Goal: Task Accomplishment & Management: Manage account settings

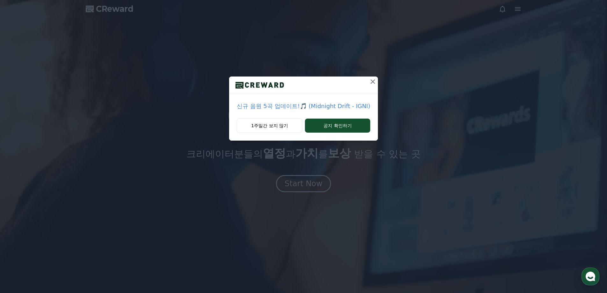
click at [373, 79] on icon at bounding box center [373, 82] width 8 height 8
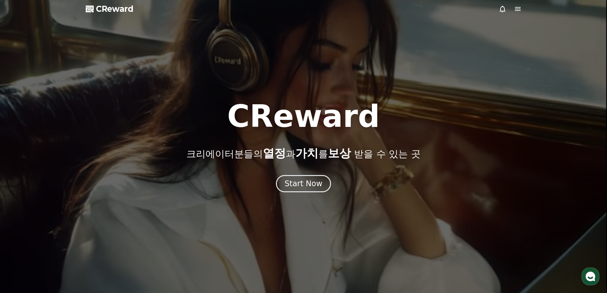
click at [519, 7] on icon at bounding box center [518, 9] width 6 height 4
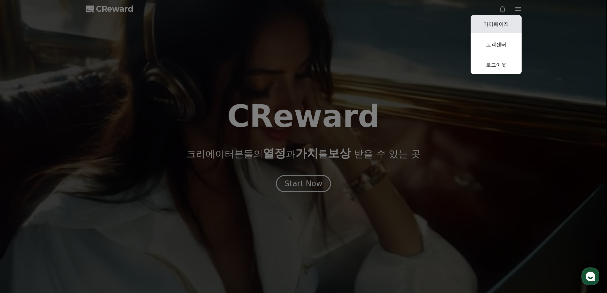
click at [503, 26] on link "마이페이지" at bounding box center [496, 24] width 51 height 18
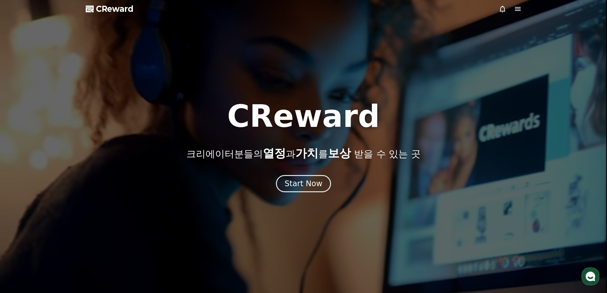
select select "**********"
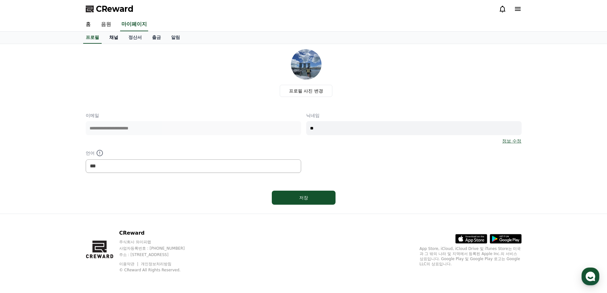
click at [112, 38] on link "채널" at bounding box center [113, 38] width 19 height 12
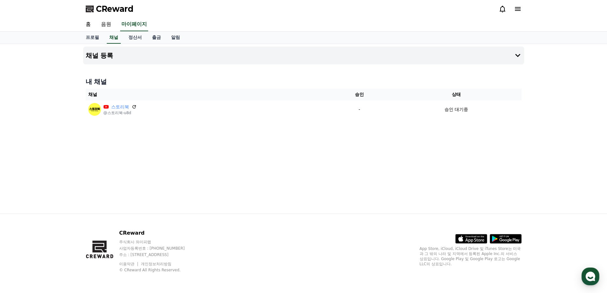
click at [133, 106] on icon at bounding box center [134, 106] width 5 height 5
click at [137, 43] on link "정산서" at bounding box center [135, 38] width 24 height 12
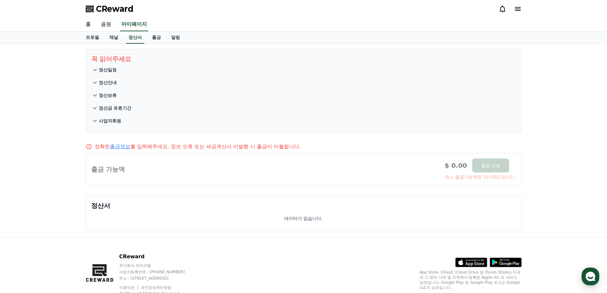
click at [145, 39] on div "프로필 채널 정산서 출금 알림" at bounding box center [304, 38] width 446 height 12
click at [150, 37] on link "출금" at bounding box center [156, 38] width 19 height 12
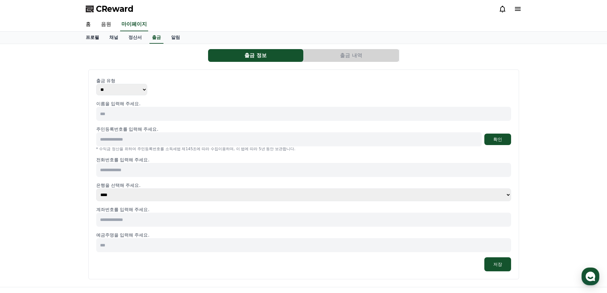
click at [97, 37] on link "프로필" at bounding box center [93, 38] width 24 height 12
select select "**********"
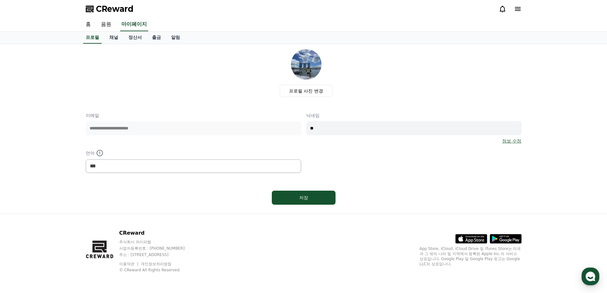
click at [90, 25] on link "홈" at bounding box center [88, 24] width 15 height 13
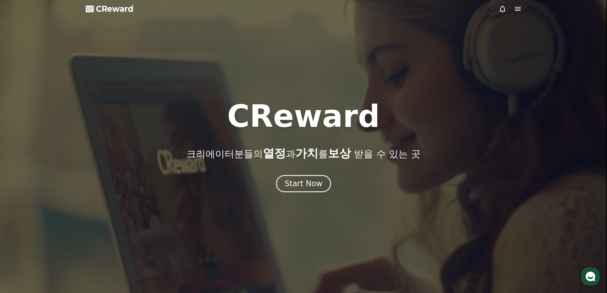
click at [515, 10] on icon at bounding box center [518, 9] width 8 height 8
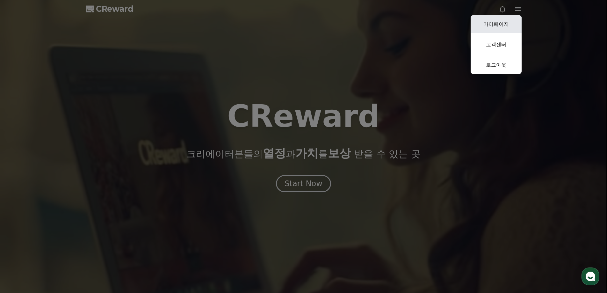
click at [509, 21] on link "마이페이지" at bounding box center [496, 24] width 51 height 18
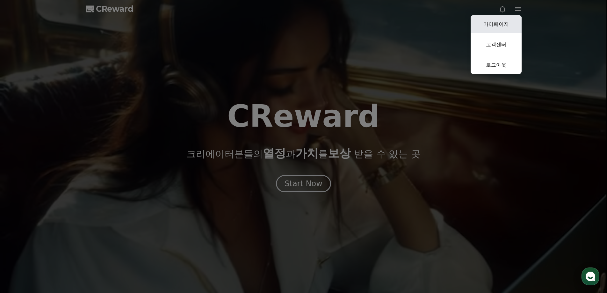
select select "**********"
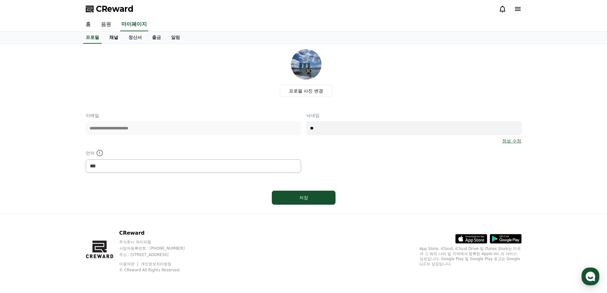
click at [113, 35] on link "채널" at bounding box center [113, 38] width 19 height 12
